Goal: Find specific page/section: Find specific page/section

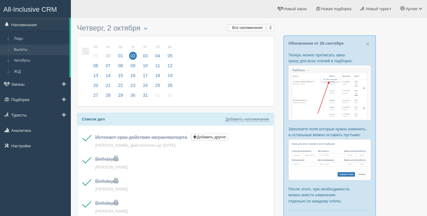
click at [23, 47] on link "Вылеты" at bounding box center [40, 49] width 58 height 11
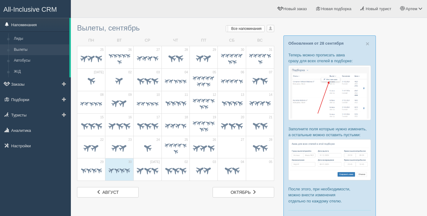
click at [15, 23] on link "Напоминания" at bounding box center [34, 25] width 69 height 14
